Goal: Find specific page/section: Find specific page/section

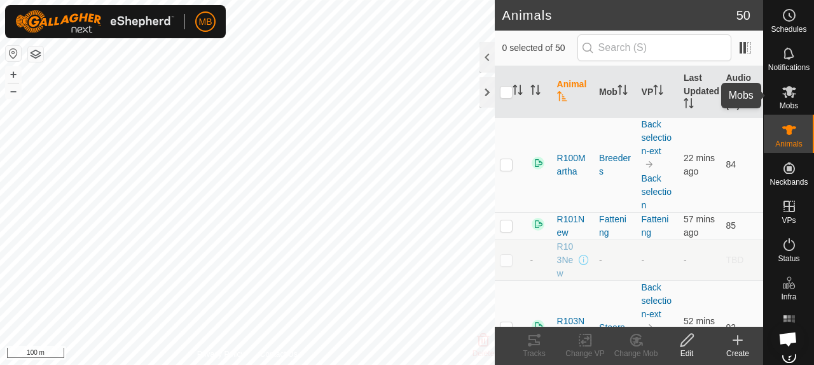
click at [783, 94] on icon at bounding box center [790, 92] width 14 height 12
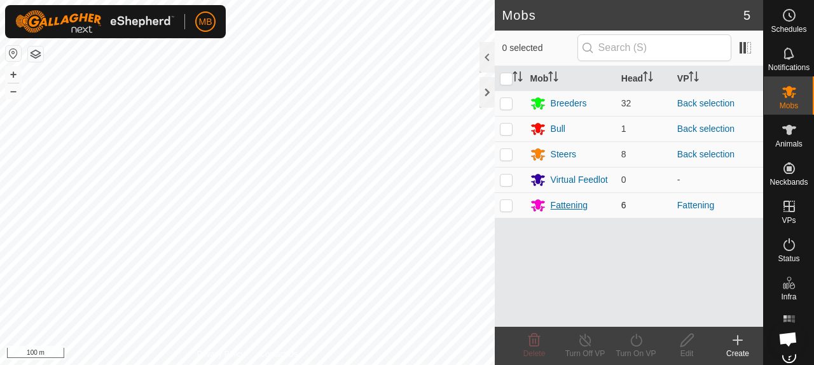
click at [576, 202] on div "Fattening" at bounding box center [569, 204] width 37 height 13
